Goal: Complete application form

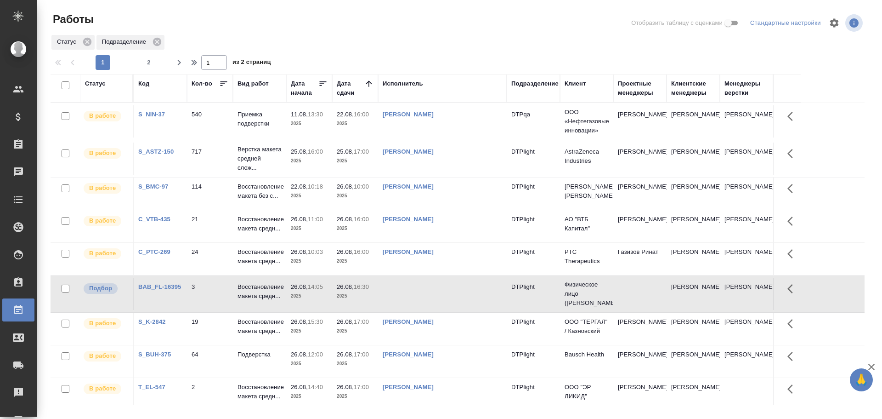
drag, startPoint x: 0, startPoint y: 0, endPoint x: 370, endPoint y: 291, distance: 470.6
click at [395, 284] on td at bounding box center [442, 294] width 129 height 32
click at [429, 290] on td at bounding box center [442, 294] width 129 height 32
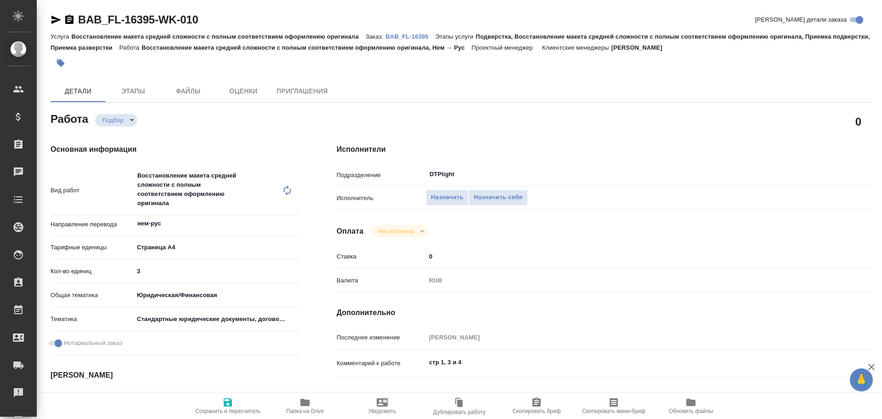
type textarea "x"
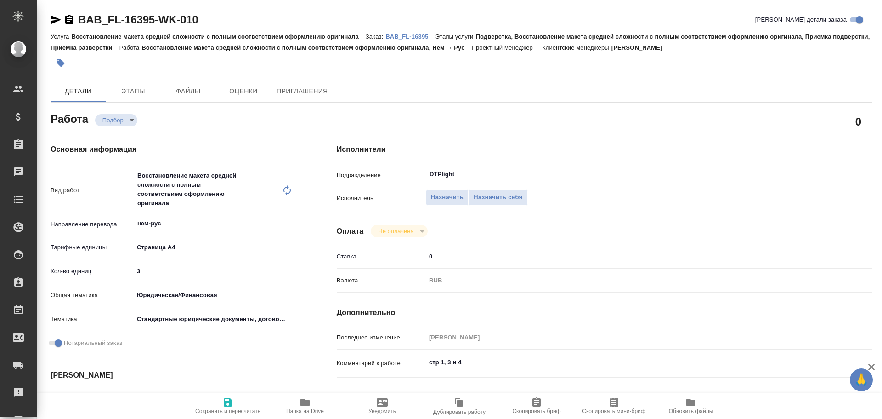
type textarea "x"
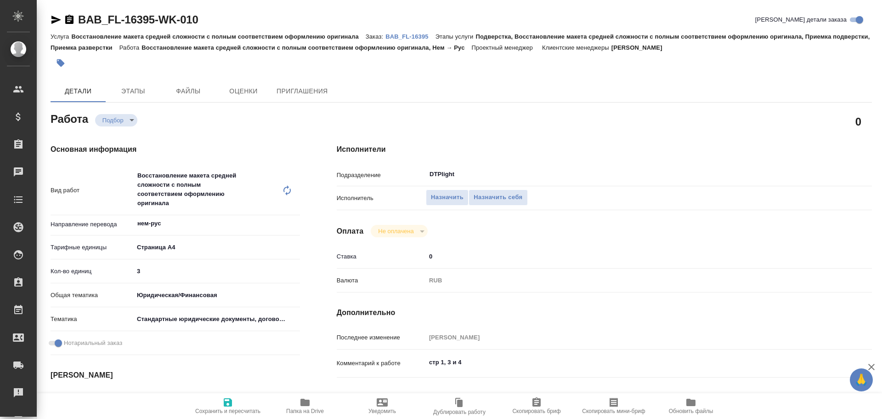
type textarea "x"
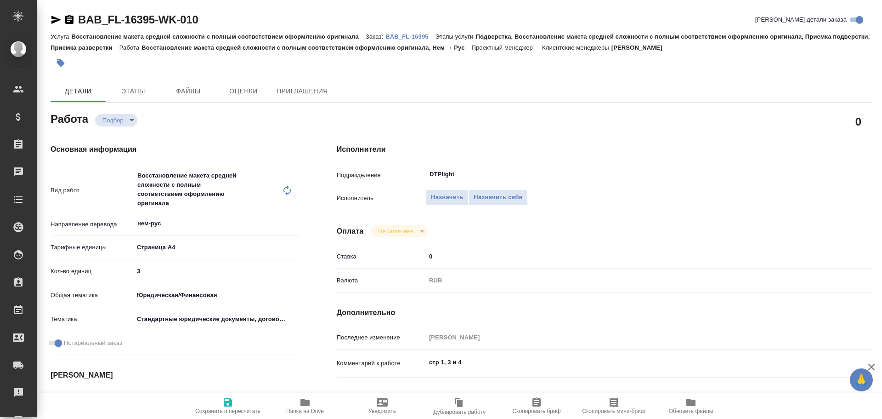
type input "recruiting"
type textarea "Восстановление макета средней сложности с полным соответствием оформлению ориги…"
type textarea "x"
type input "нем-рус"
type input "5f036ec4e16dec2d6b59c8ff"
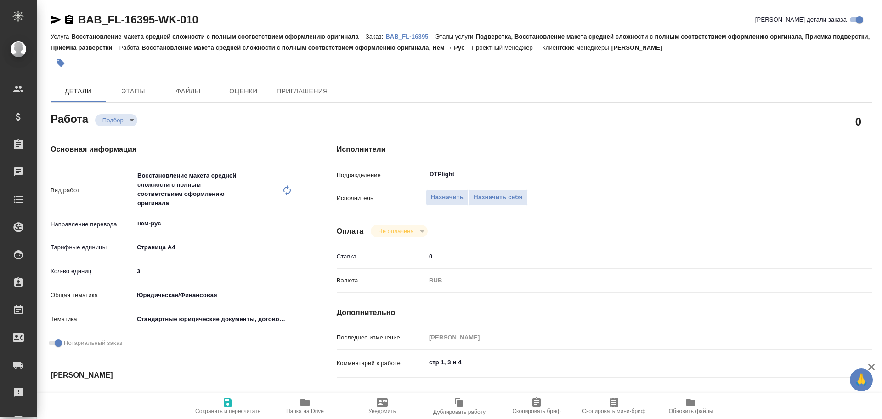
type input "3"
type input "yr-fn"
type input "5f647205b73bc97568ca66bf"
checkbox input "true"
type input "[DATE] 14:05"
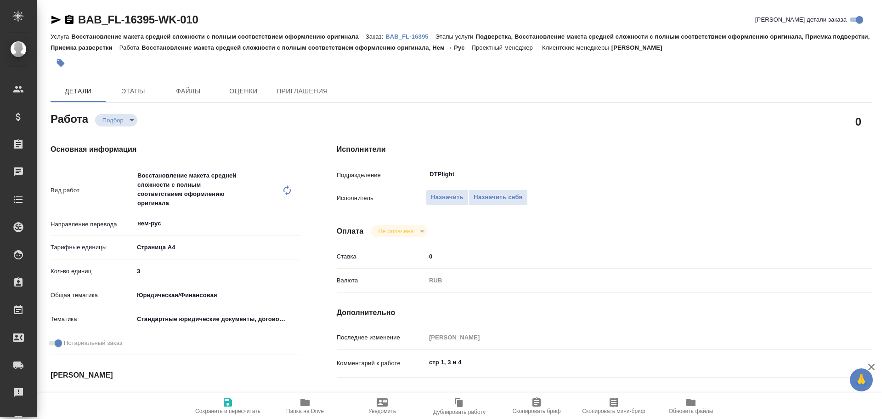
type input "[DATE] 16:30"
type input "[DATE] 10:00"
type input "DTPlight"
type input "notPayed"
type input "0"
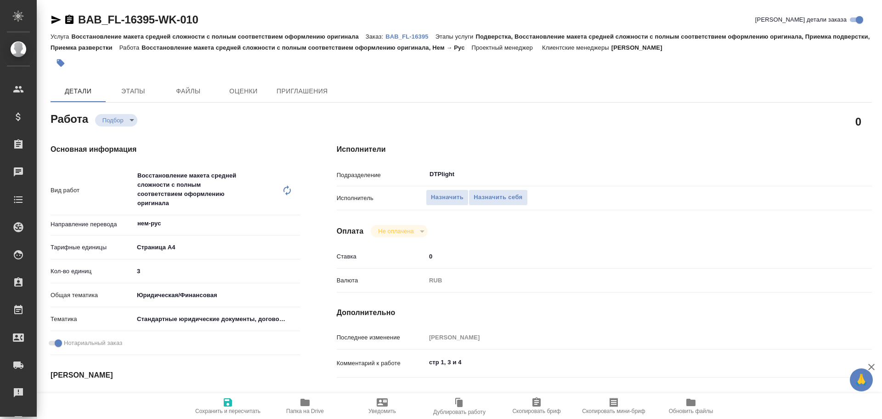
type input "RUB"
type input "[PERSON_NAME]"
type textarea "стр 1, 3 и 4"
type textarea "x"
type textarea "/Clients/FL_BAB/Orders/BAB_FL-16395/DTP/BAB_FL-16395-WK-010"
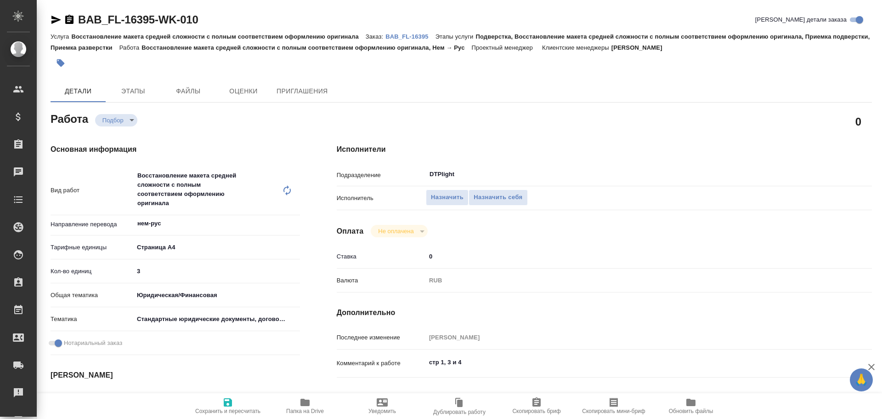
type textarea "x"
type input "BAB_FL-16395"
type input "Восстановление макета средней сложности с полным соответствием оформлению ориги…"
type input "Подверстка, Восстановление макета средней сложности с полным соответствием офор…"
type input "[PERSON_NAME]"
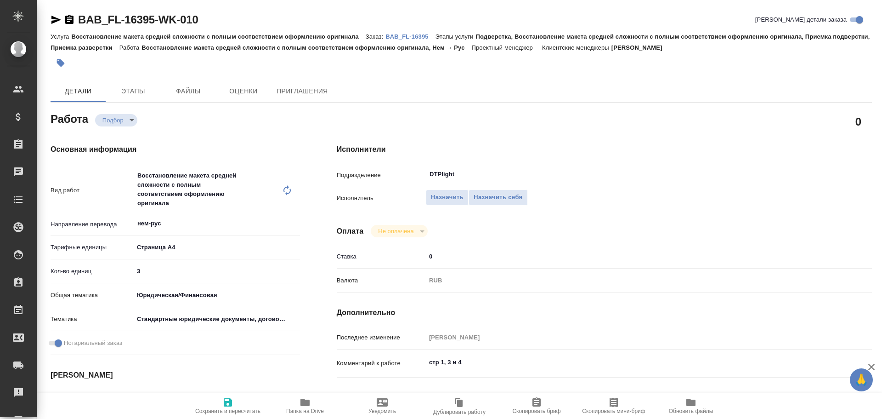
type input "[PERSON_NAME]"
type input "/Clients/FL_BAB/Orders/BAB_FL-16395"
type textarea "x"
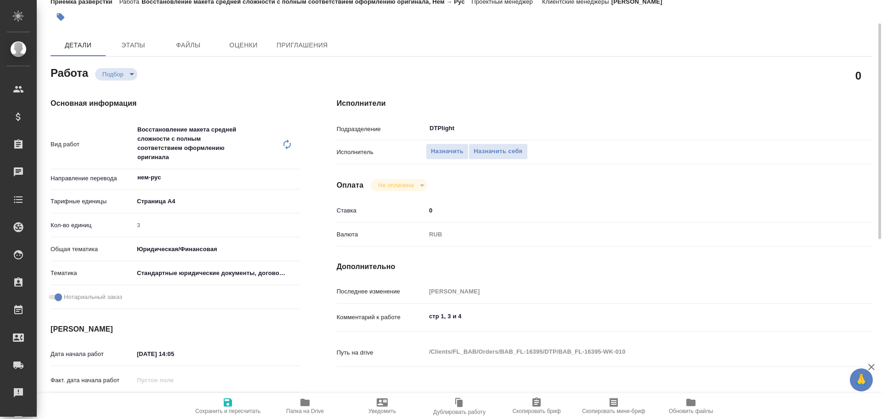
type textarea "x"
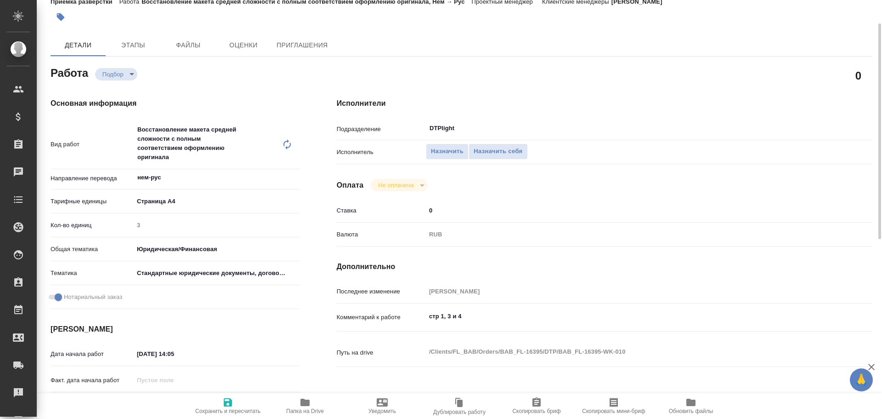
type textarea "x"
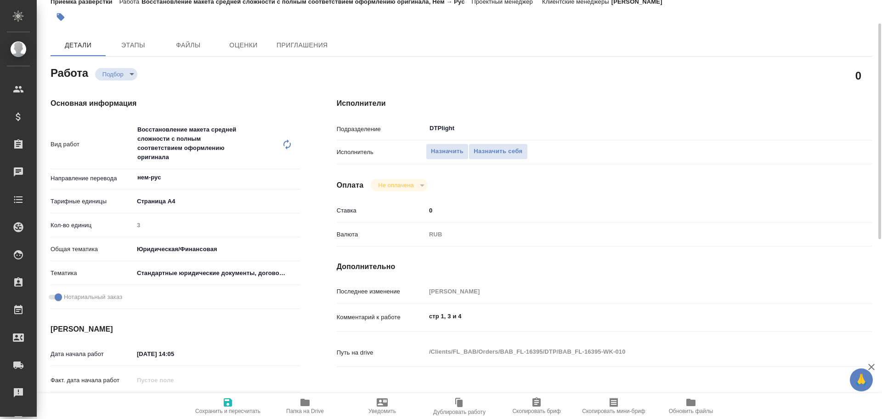
type textarea "x"
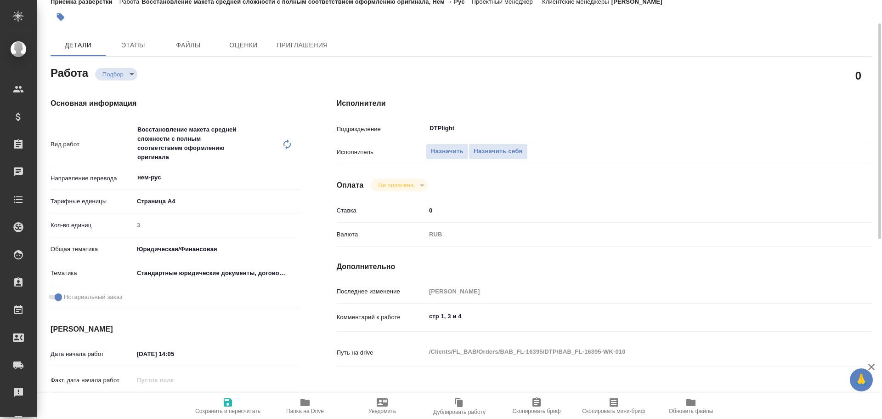
type textarea "x"
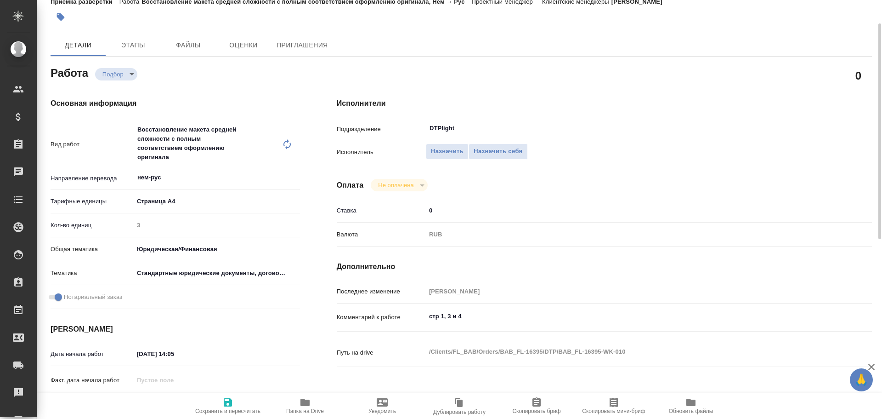
click at [301, 401] on icon "button" at bounding box center [305, 402] width 11 height 11
type textarea "x"
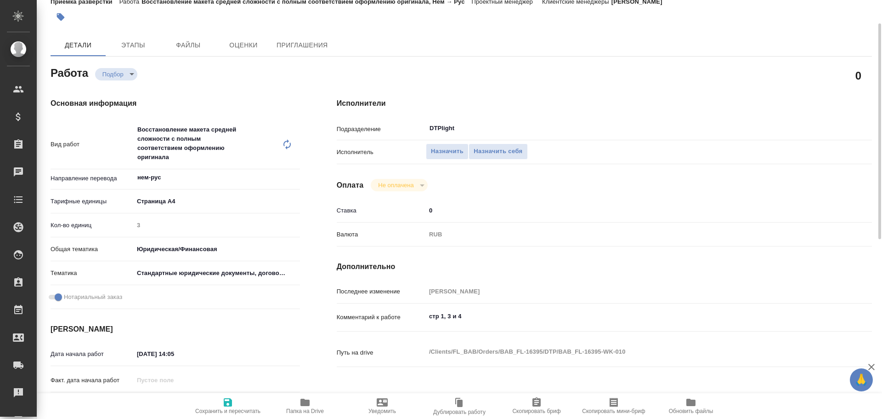
type textarea "x"
